Goal: Ask a question

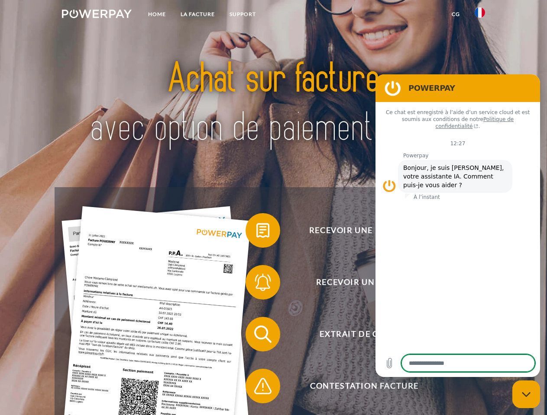
click at [96, 15] on img at bounding box center [97, 14] width 70 height 9
click at [479, 15] on img at bounding box center [479, 12] width 10 height 10
click at [455, 14] on link "CG" at bounding box center [455, 14] width 23 height 16
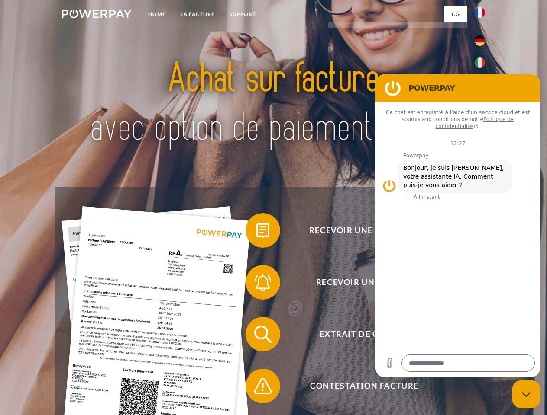
click at [256, 232] on span at bounding box center [249, 230] width 43 height 43
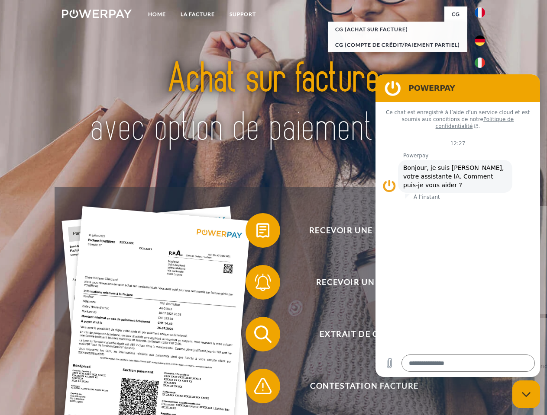
click at [256, 284] on span at bounding box center [249, 282] width 43 height 43
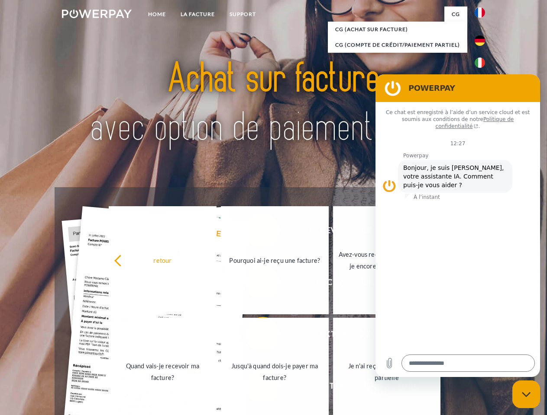
click at [256, 336] on link "Jusqu'à quand dois-je payer ma facture?" at bounding box center [275, 372] width 108 height 108
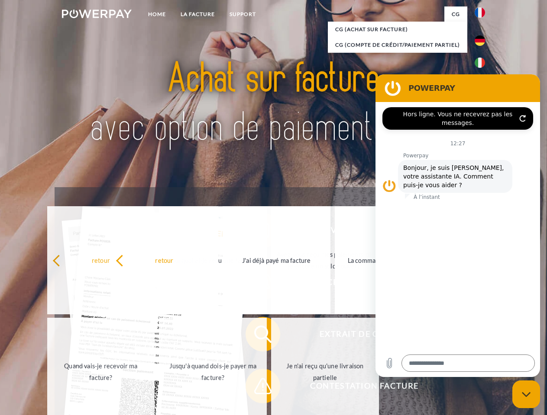
click at [256, 388] on span at bounding box center [249, 386] width 43 height 43
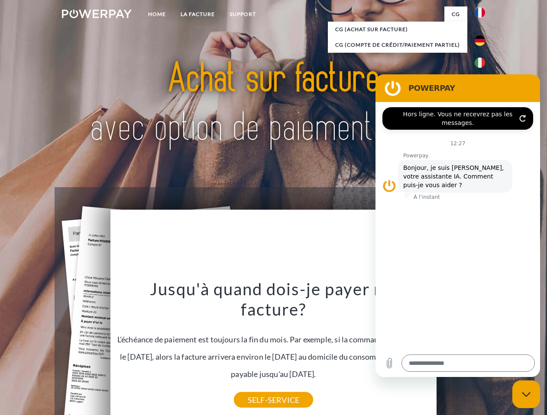
click at [526, 395] on icon "Fermer la fenêtre de messagerie" at bounding box center [525, 395] width 9 height 6
type textarea "*"
